Goal: Find specific page/section: Find specific page/section

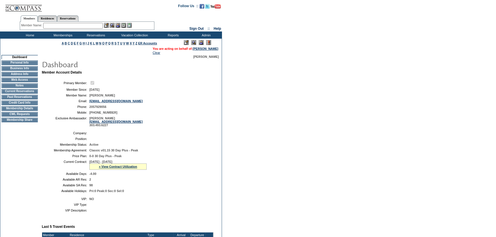
click at [24, 103] on td "Credit Card Info" at bounding box center [19, 102] width 36 height 5
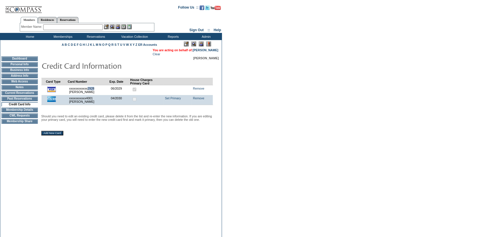
drag, startPoint x: 99, startPoint y: 90, endPoint x: 91, endPoint y: 91, distance: 8.0
click at [91, 91] on td "xxxxxxxxxxxx2928 [PERSON_NAME] 2CCED863D33C01BBE0631D588D0AAD2C" at bounding box center [89, 90] width 42 height 10
copy td "2928"
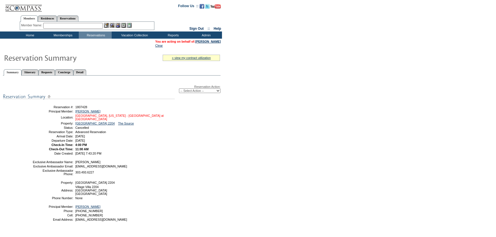
click at [107, 117] on link "[GEOGRAPHIC_DATA], [US_STATE] - [GEOGRAPHIC_DATA] at [GEOGRAPHIC_DATA]" at bounding box center [119, 117] width 88 height 7
